Goal: Understand process/instructions

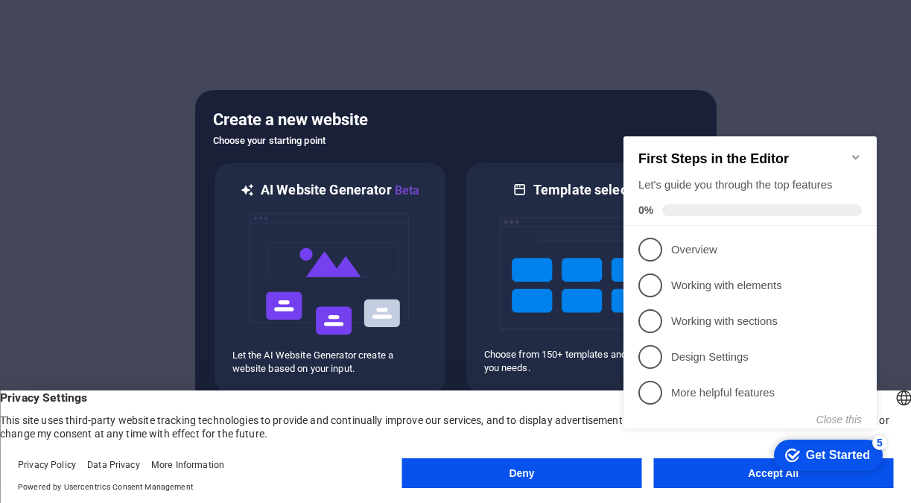
click at [739, 476] on div "checkmark Get Started 5 First Steps in the Editor Let's guide you through the t…" at bounding box center [752, 296] width 271 height 362
click at [863, 57] on div at bounding box center [455, 251] width 911 height 503
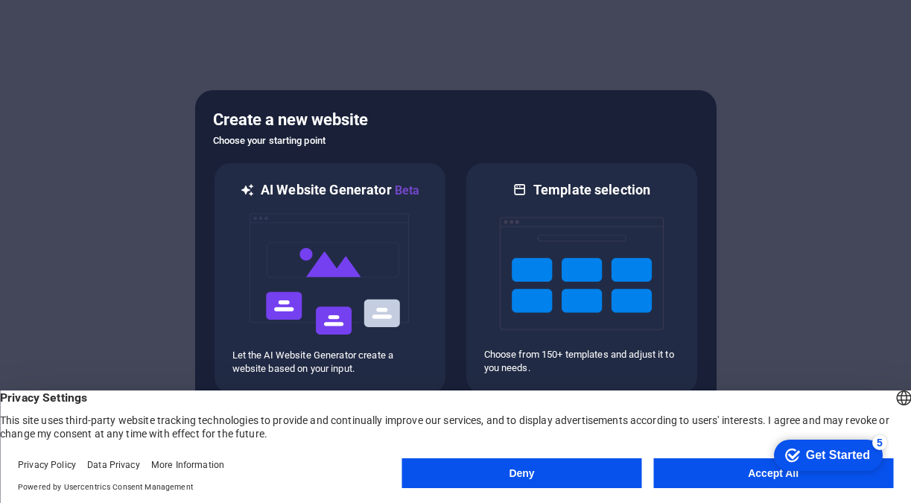
click at [856, 473] on div "checkmark Get Started 5 First Steps in the Editor Let's guide you through the t…" at bounding box center [825, 454] width 127 height 45
click at [784, 475] on div "checkmark Get Started 5 First Steps in the Editor Let's guide you through the t…" at bounding box center [825, 454] width 127 height 45
click at [720, 480] on button "Accept All" at bounding box center [773, 473] width 240 height 30
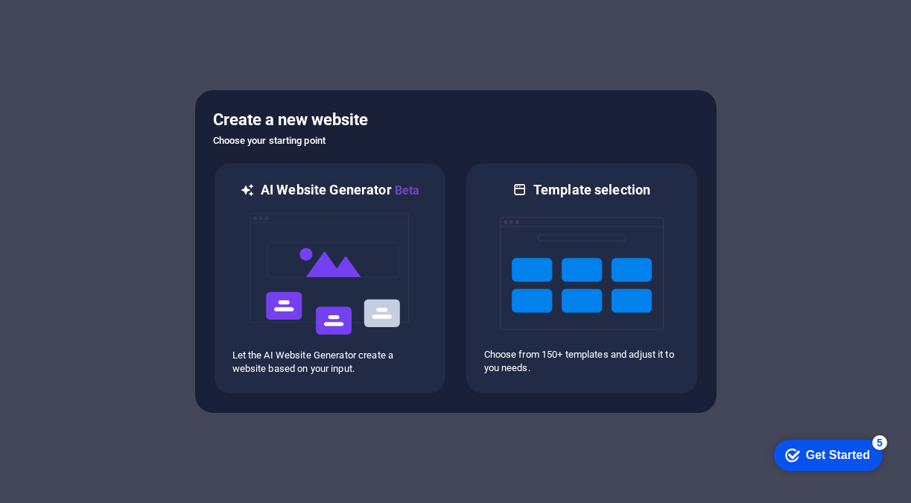
click at [720, 480] on div at bounding box center [455, 251] width 911 height 503
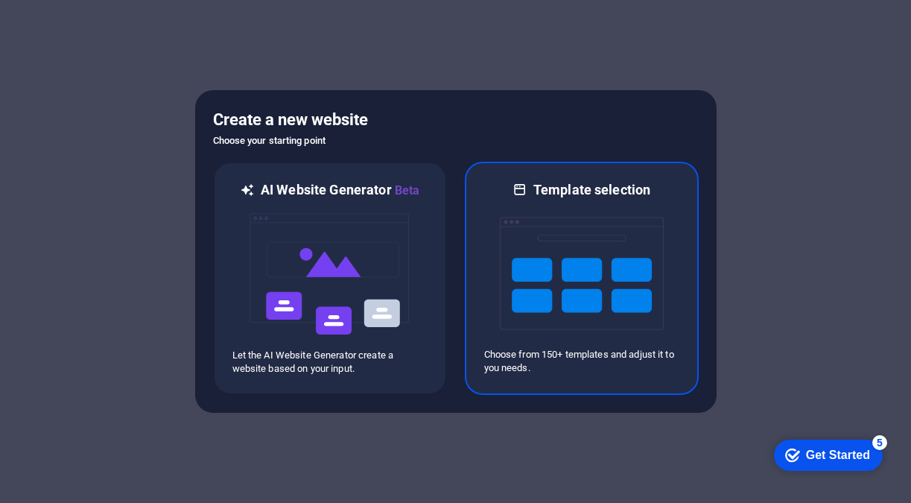
click at [551, 275] on img at bounding box center [582, 273] width 164 height 149
